Goal: Information Seeking & Learning: Check status

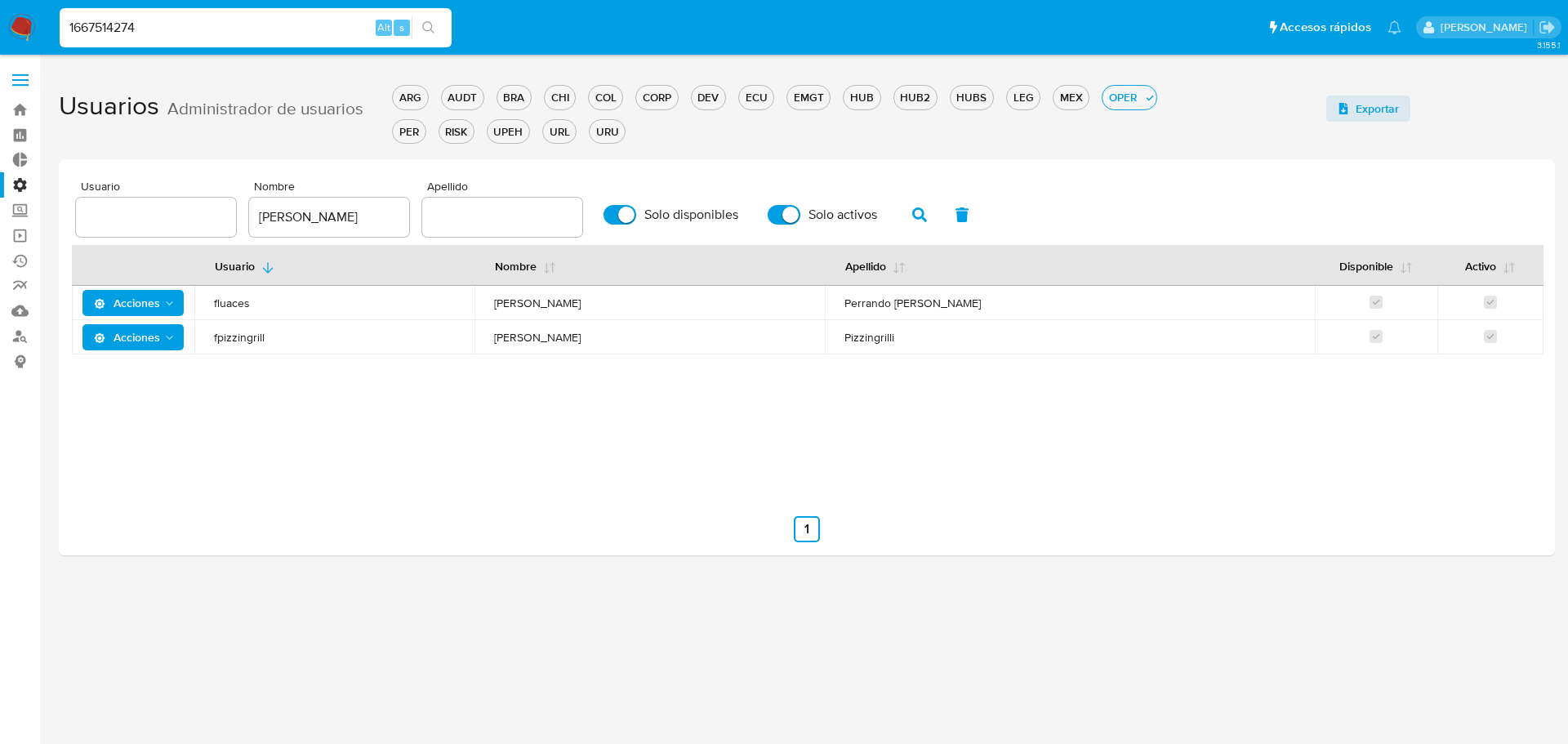
type input "1667514274"
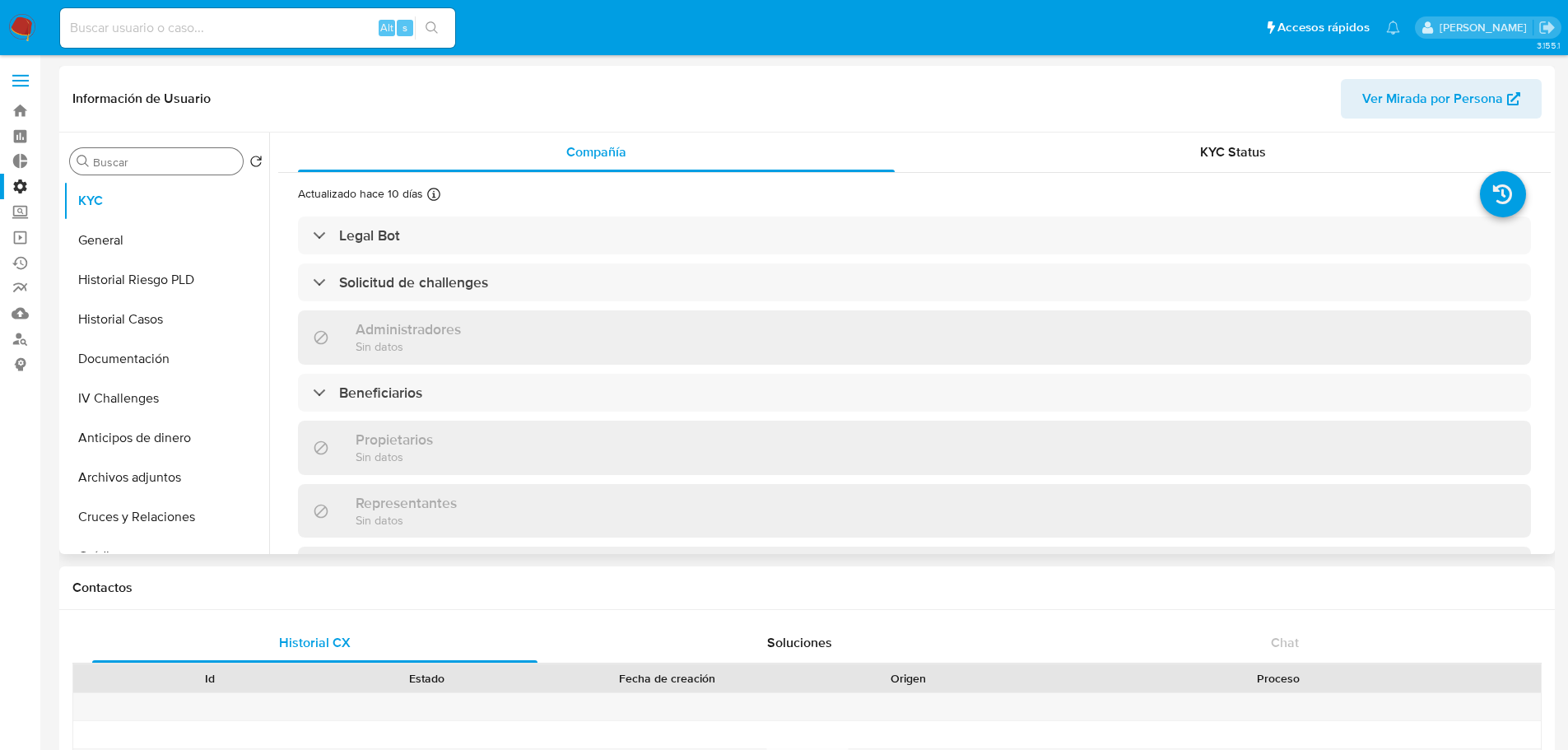
click at [196, 158] on input "Buscar" at bounding box center [163, 162] width 143 height 15
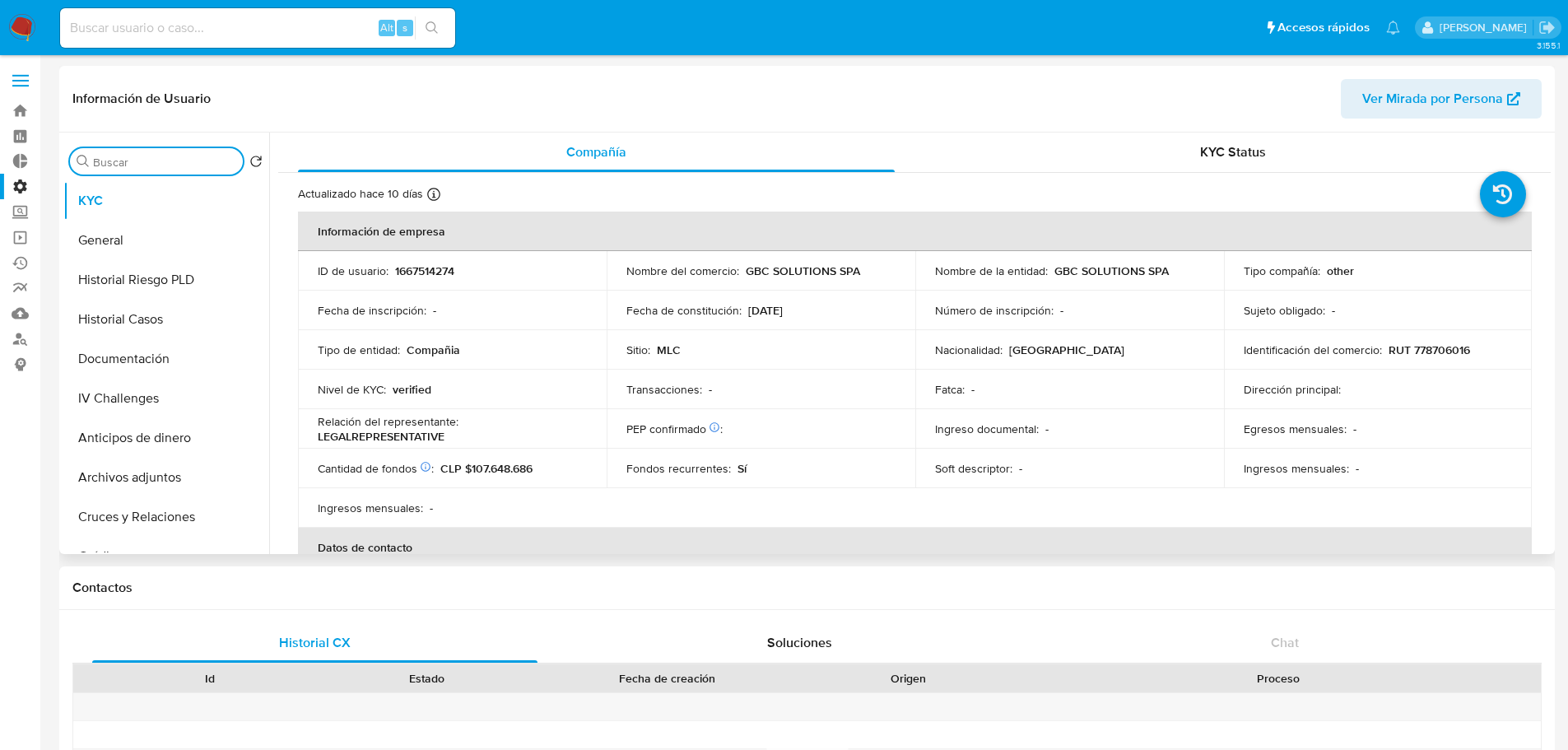
select select "10"
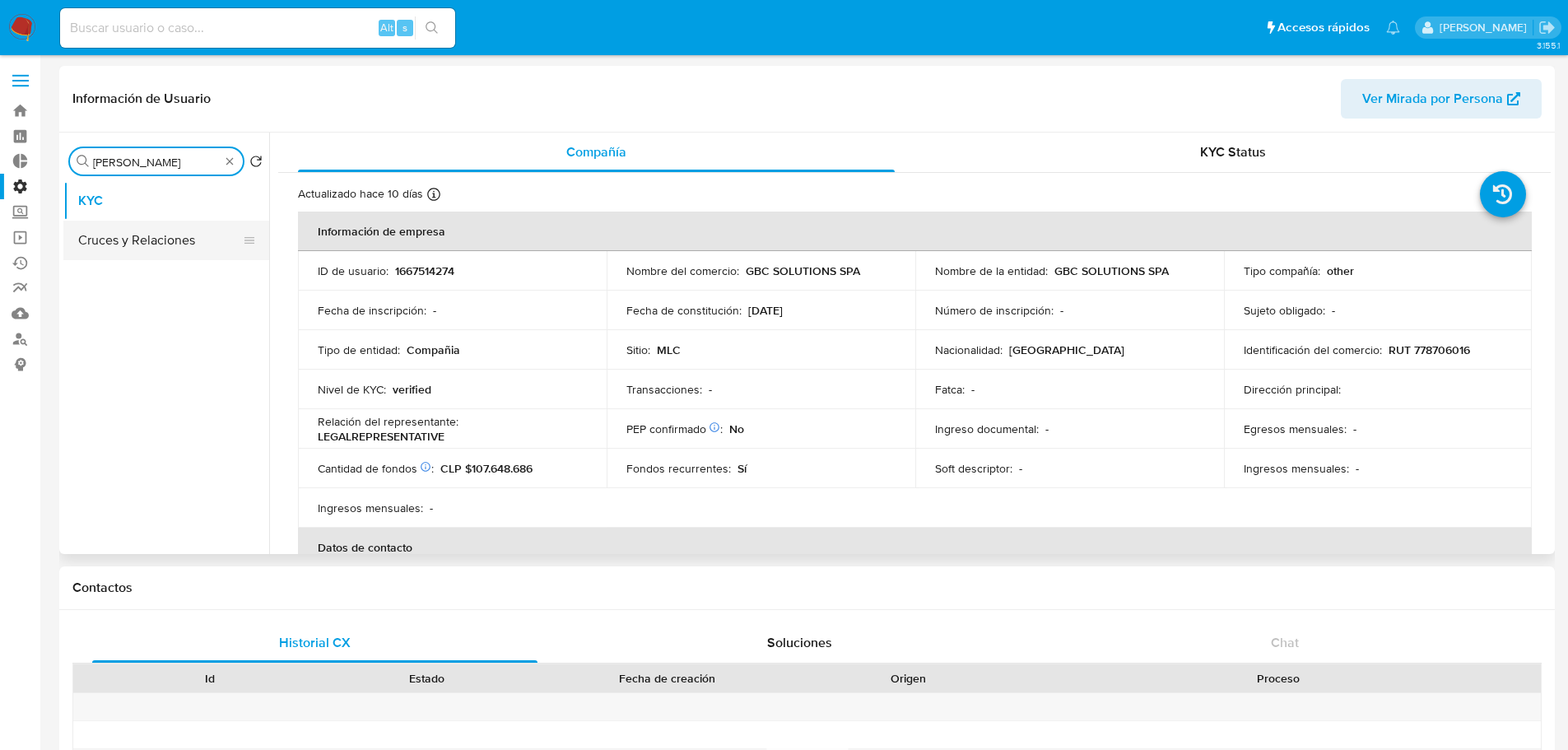
type input "[PERSON_NAME]"
click at [153, 237] on button "Cruces y Relaciones" at bounding box center [165, 240] width 206 height 39
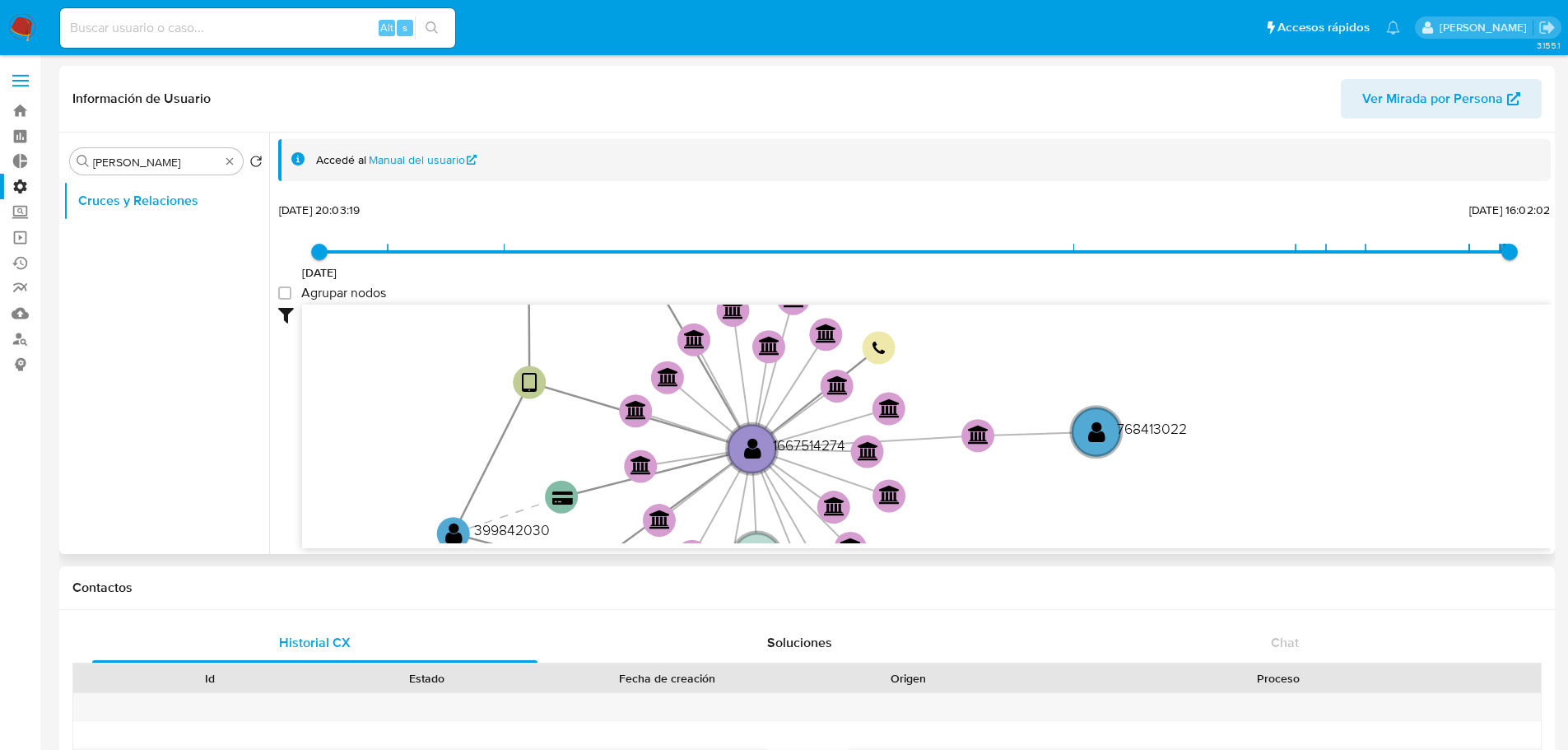
drag, startPoint x: 563, startPoint y: 349, endPoint x: 440, endPoint y: 448, distance: 157.9
click at [440, 448] on icon "device-6868969cff986ccd5c31eeba  user-1667514274  1667514274 device-61e836af0…" at bounding box center [927, 424] width 1249 height 239
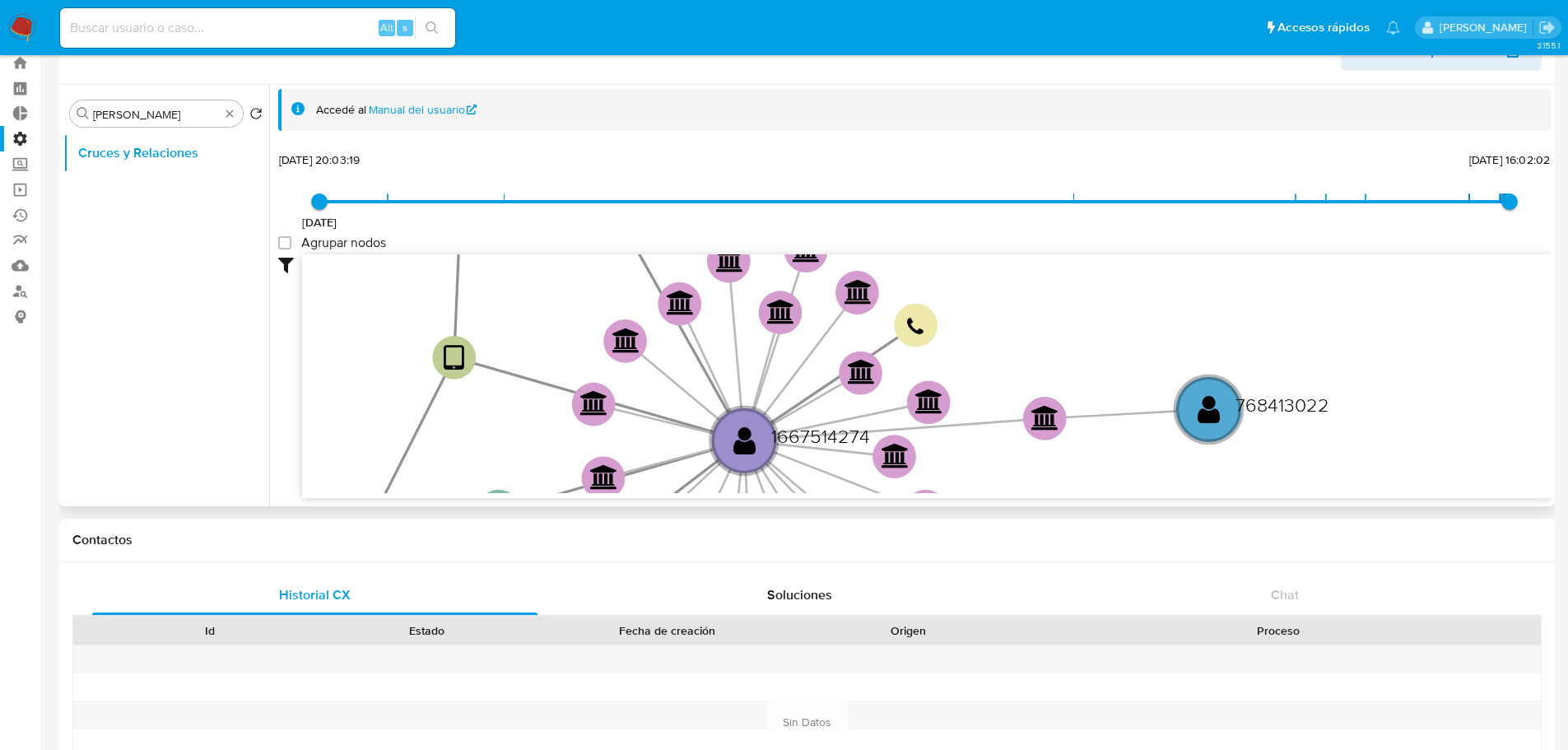
scroll to position [83, 0]
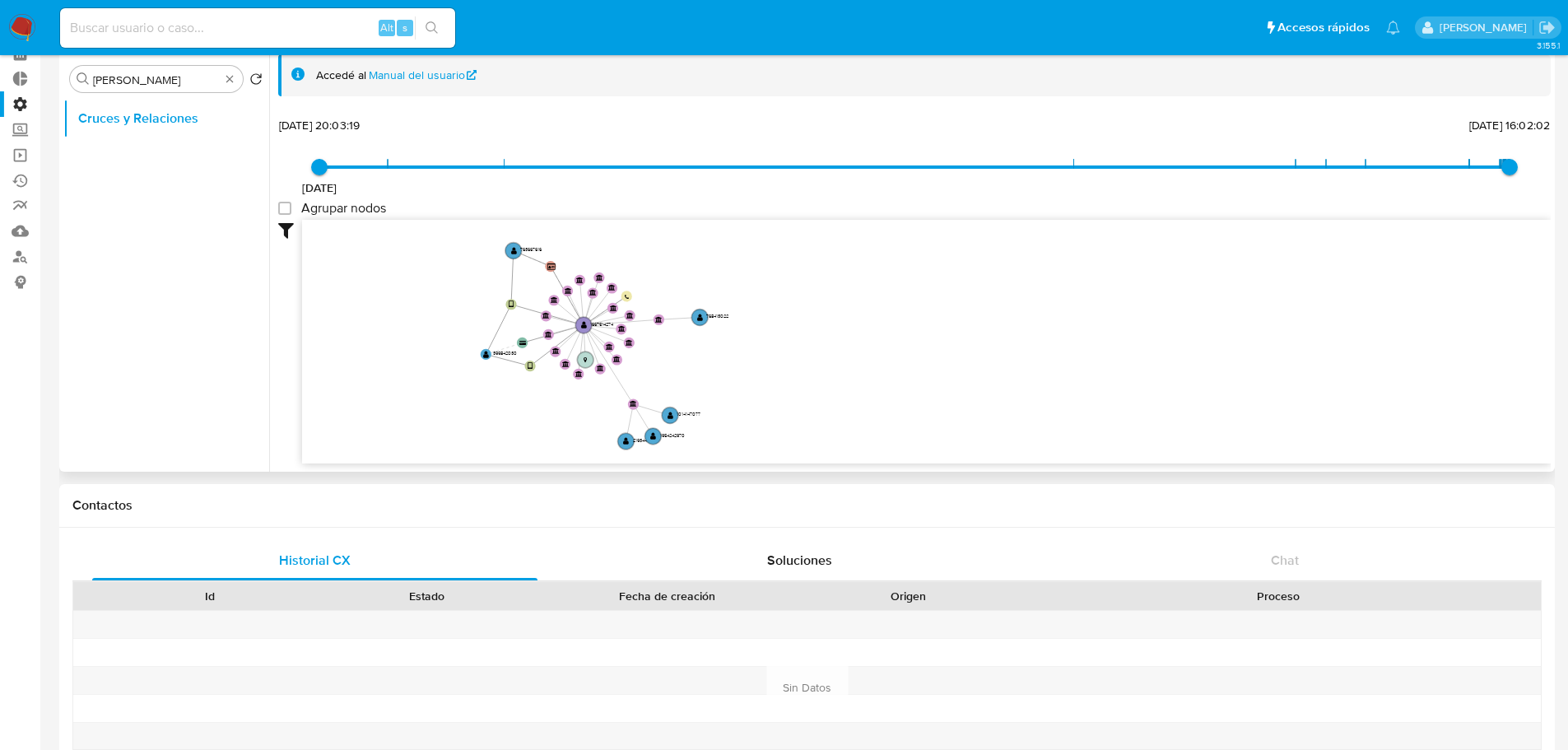
drag, startPoint x: 608, startPoint y: 196, endPoint x: 588, endPoint y: 245, distance: 52.9
click at [596, 256] on div "[DATE] [DATE] 20:03:19 [DATE] 16:02:02 Agrupar nodos Filtros Confianza alta Dev…" at bounding box center [914, 288] width 1273 height 350
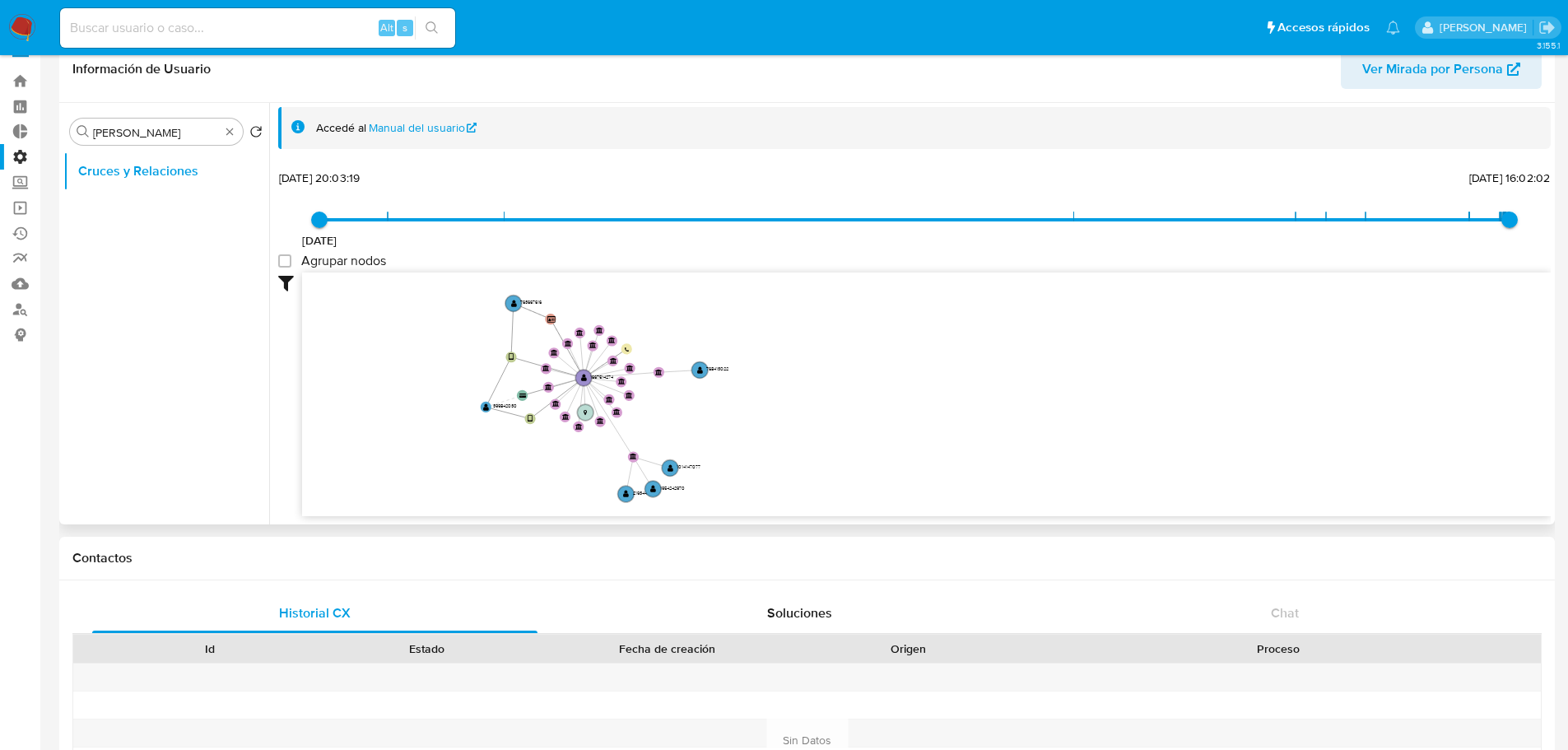
scroll to position [0, 0]
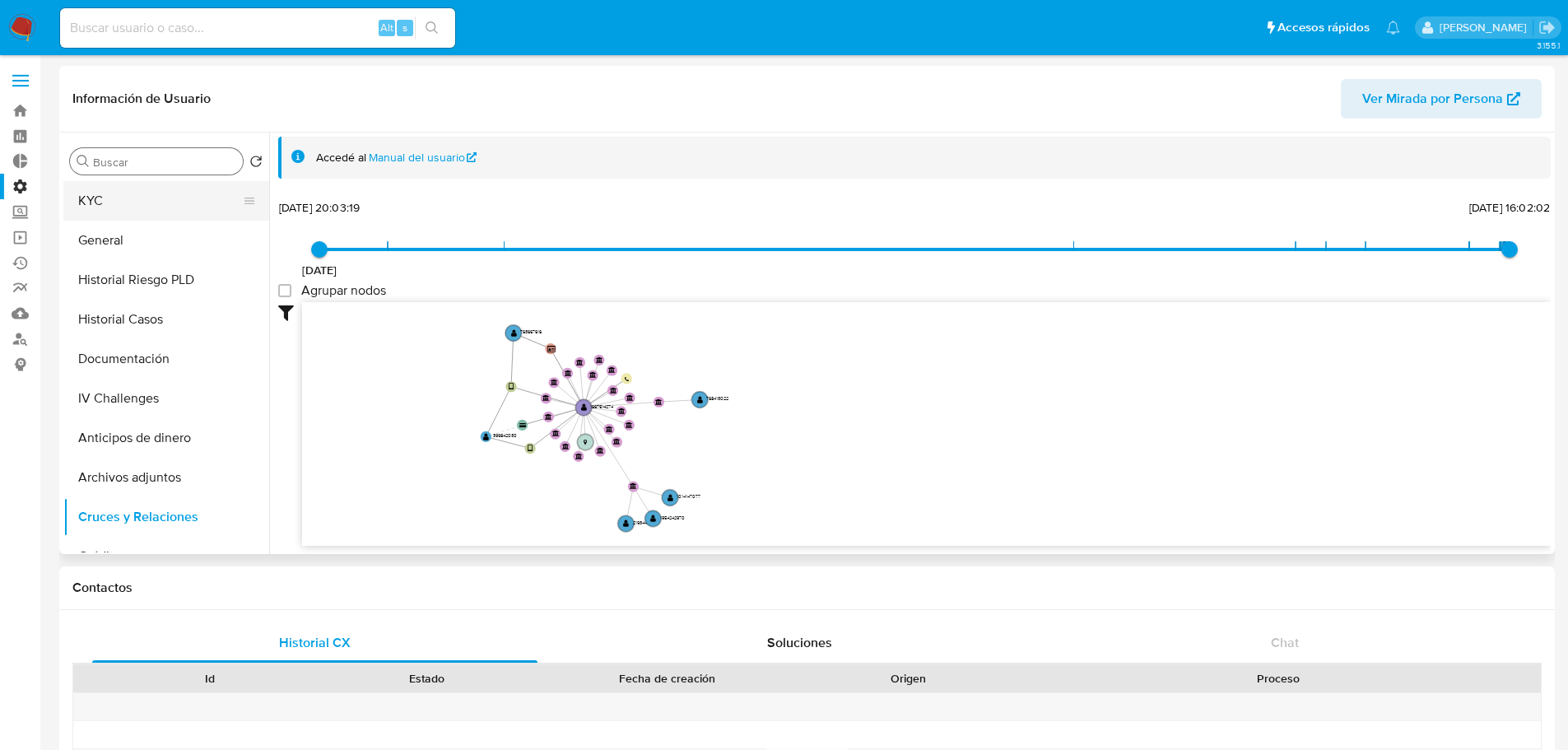
click at [150, 215] on button "KYC" at bounding box center [160, 201] width 193 height 39
